Goal: Information Seeking & Learning: Learn about a topic

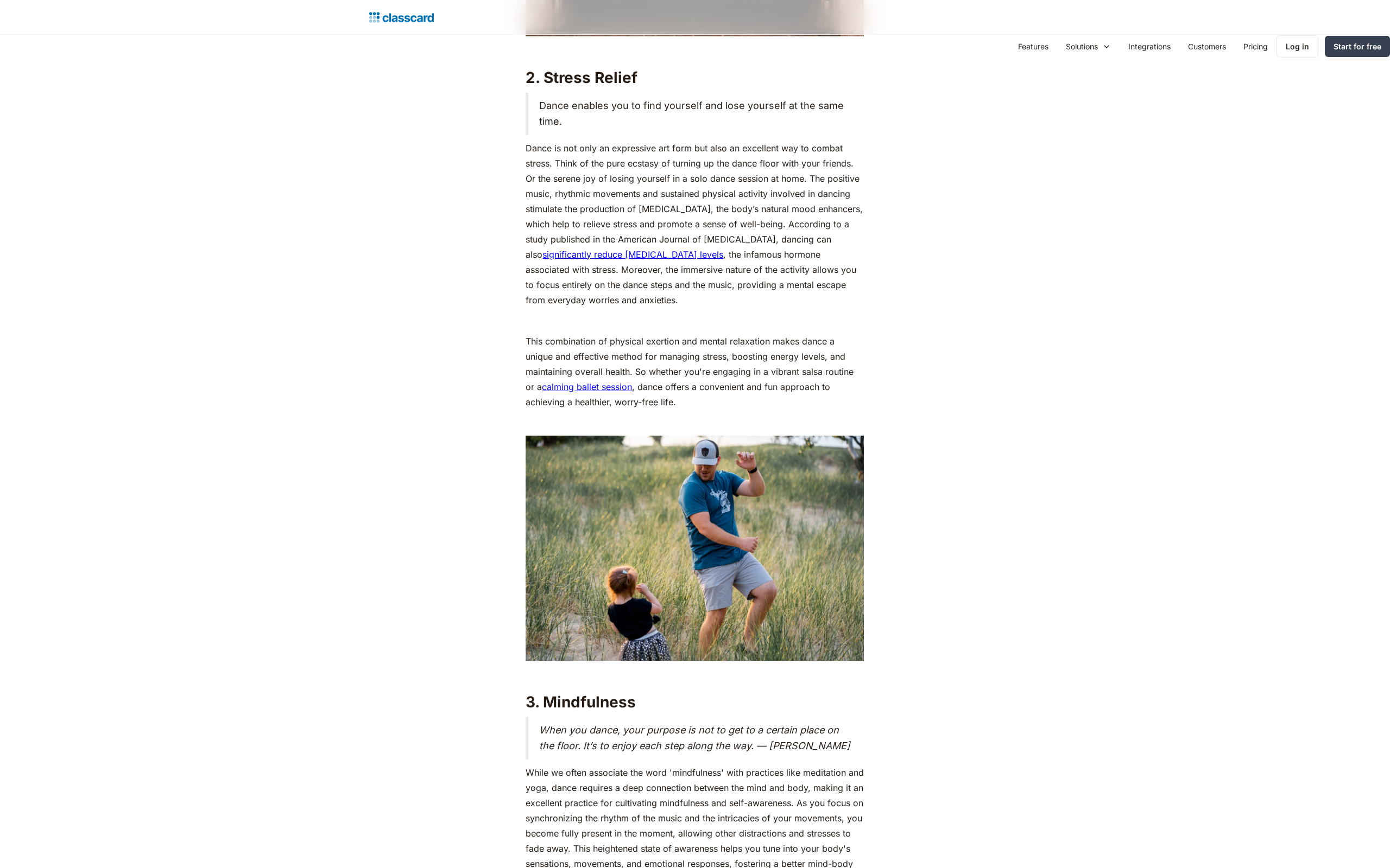
scroll to position [2467, 0]
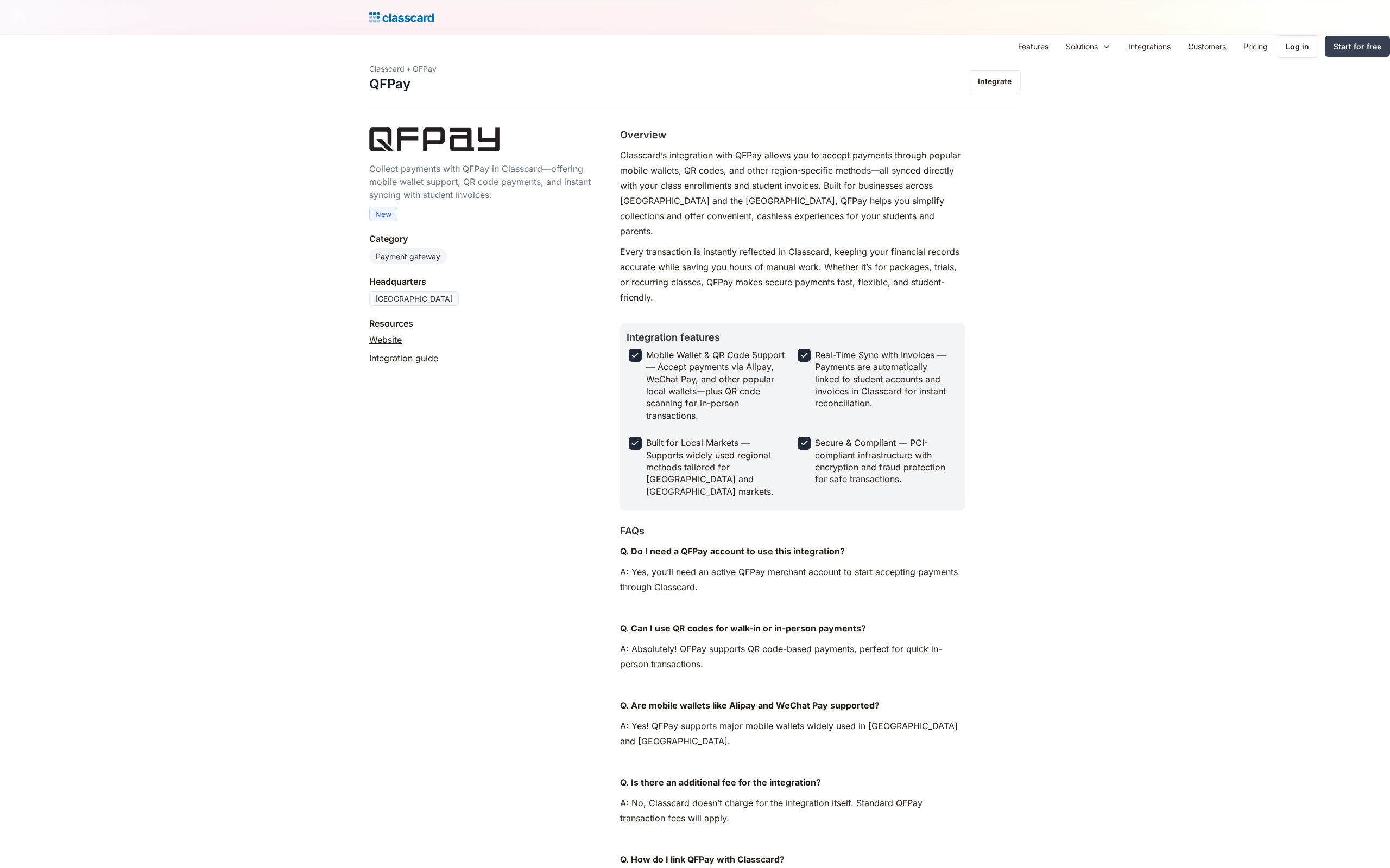
scroll to position [824, 0]
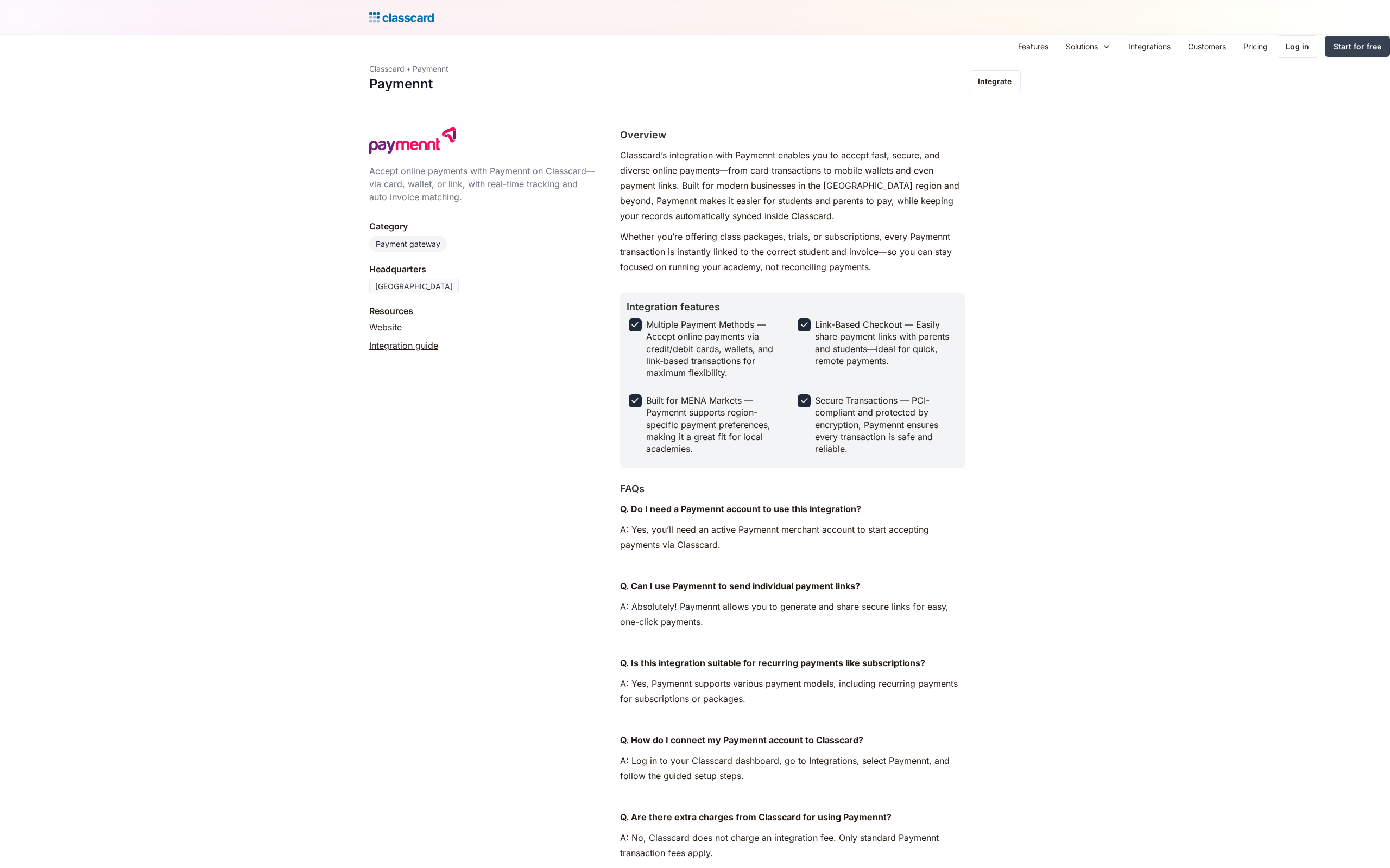
scroll to position [824, 0]
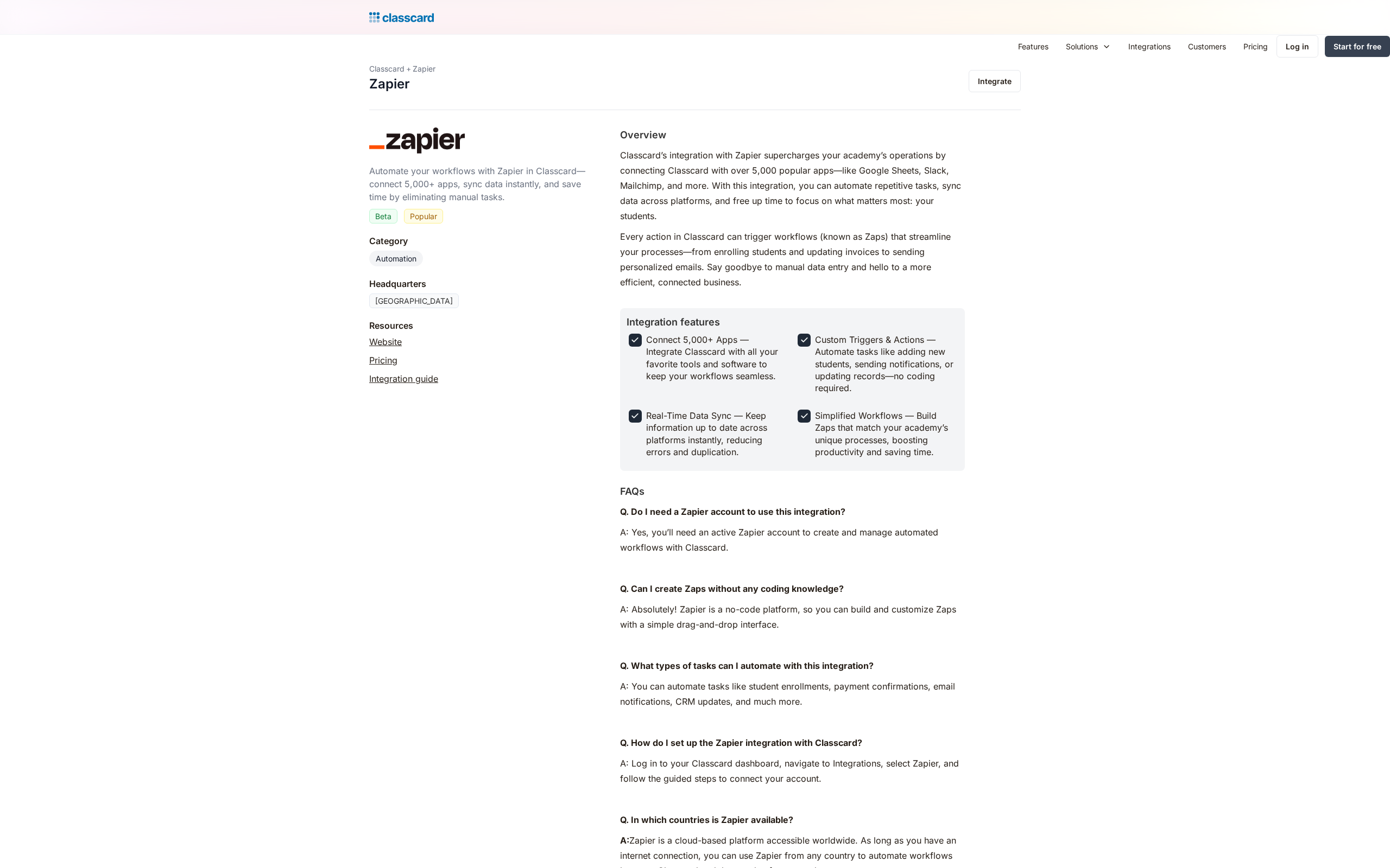
scroll to position [751, 0]
